Goal: Information Seeking & Learning: Learn about a topic

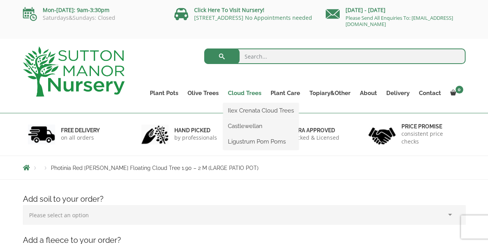
click at [251, 92] on link "Cloud Trees" at bounding box center [244, 93] width 43 height 11
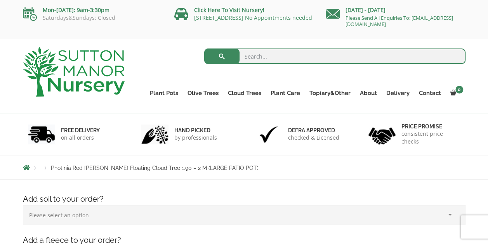
click at [290, 61] on input "search" at bounding box center [334, 56] width 261 height 16
type input "red [PERSON_NAME]"
click at [204, 48] on button "submit" at bounding box center [221, 56] width 35 height 16
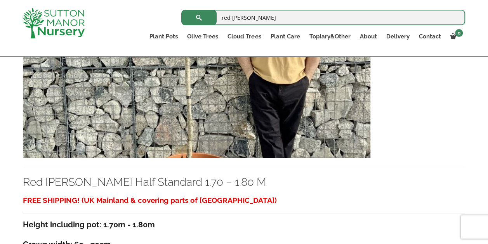
scroll to position [244, 0]
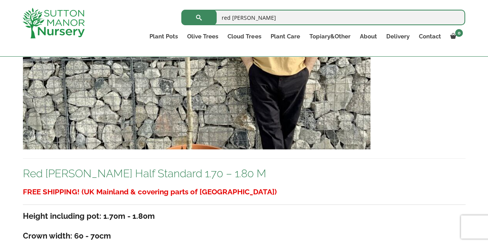
click at [170, 172] on link "Red Robin Half Standard 1.70 – 1.80 M" at bounding box center [144, 173] width 243 height 13
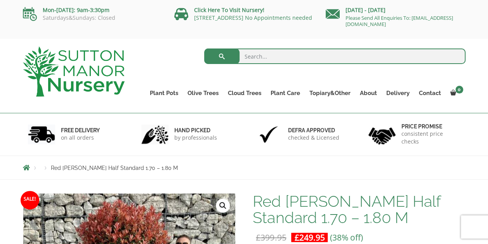
click at [117, 72] on img at bounding box center [74, 72] width 102 height 50
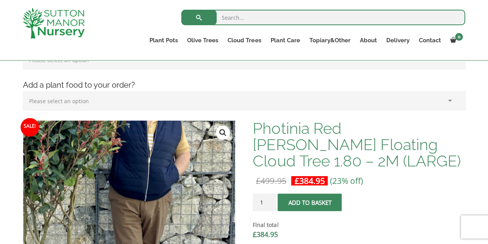
scroll to position [182, 0]
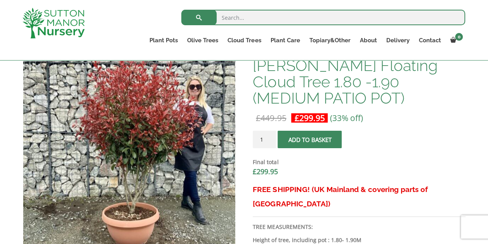
scroll to position [257, 0]
